Goal: Obtain resource: Download file/media

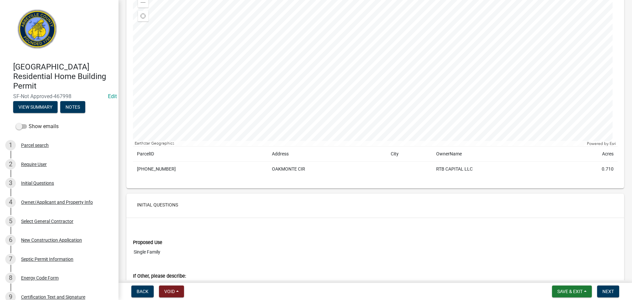
scroll to position [99, 0]
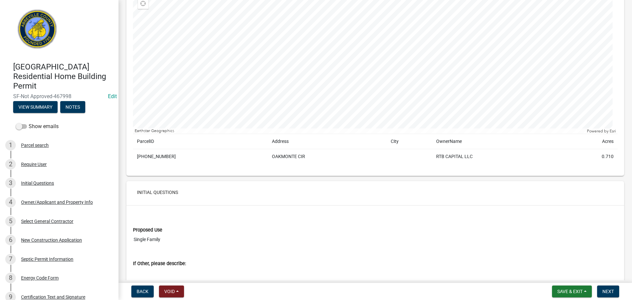
click at [153, 153] on td "[PHONE_NUMBER]" at bounding box center [200, 156] width 135 height 15
click at [151, 158] on td "[PHONE_NUMBER]" at bounding box center [200, 156] width 135 height 15
copy td "[PHONE_NUMBER]"
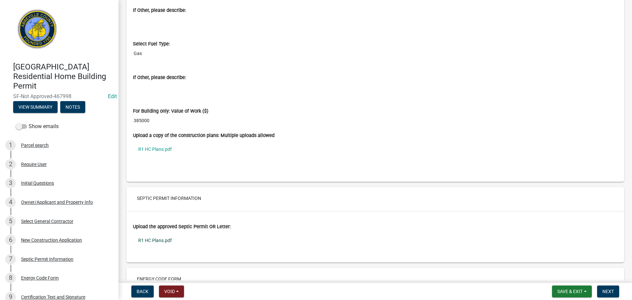
scroll to position [2065, 0]
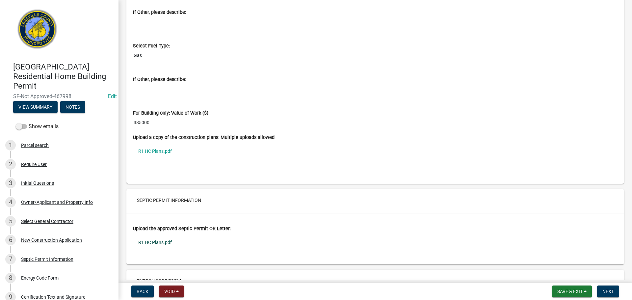
click at [157, 243] on link "R1 HC Plans.pdf" at bounding box center [375, 242] width 485 height 15
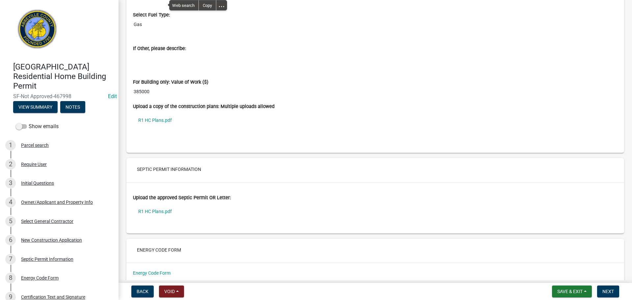
scroll to position [2131, 0]
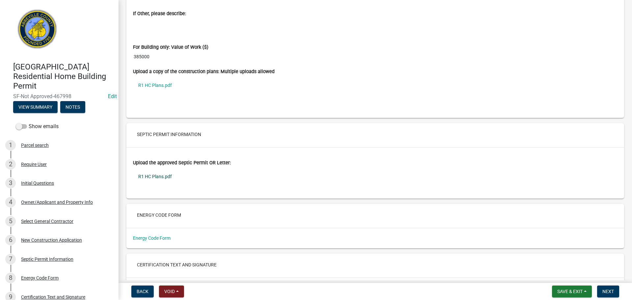
click at [158, 174] on link "R1 HC Plans.pdf" at bounding box center [375, 176] width 485 height 15
click at [157, 87] on link "R1 HC Plans.pdf" at bounding box center [375, 85] width 485 height 15
